Goal: Information Seeking & Learning: Learn about a topic

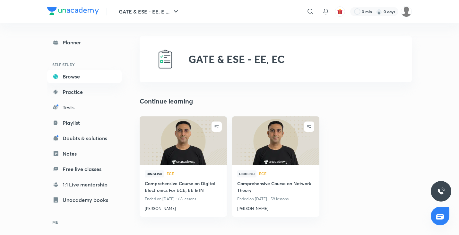
click at [217, 136] on img at bounding box center [183, 141] width 89 height 50
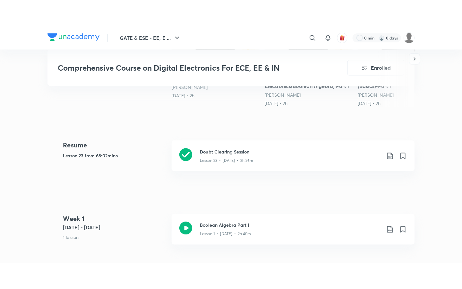
scroll to position [257, 0]
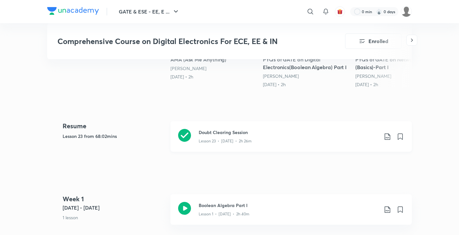
click at [233, 133] on h3 "Doubt Clearing Session" at bounding box center [289, 132] width 180 height 7
